Goal: Browse casually: Explore the website without a specific task or goal

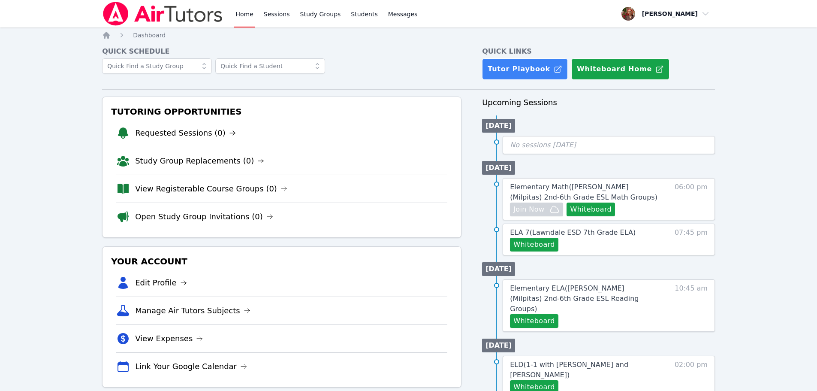
click at [177, 18] on img at bounding box center [162, 14] width 121 height 24
click at [194, 14] on img at bounding box center [162, 14] width 121 height 24
click at [186, 7] on img at bounding box center [162, 14] width 121 height 24
click at [777, 63] on div "Home Sessions Study Groups Students Messages Open user menu Hafsa Rodriguez Ope…" at bounding box center [408, 376] width 817 height 753
click at [180, 12] on img at bounding box center [162, 14] width 121 height 24
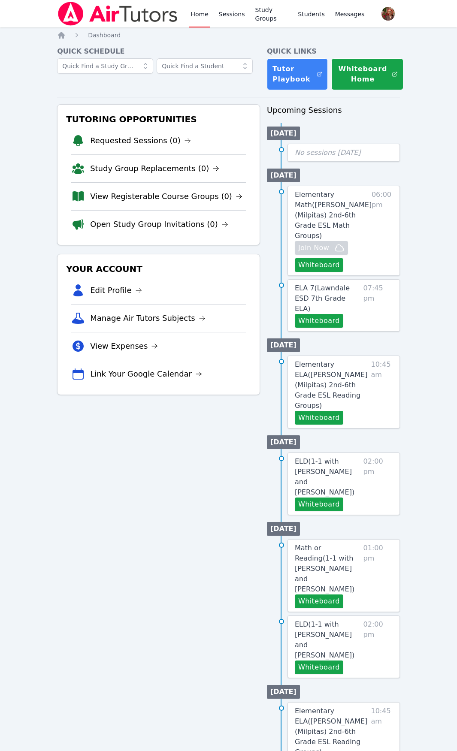
click at [95, 11] on img at bounding box center [117, 14] width 121 height 24
